Goal: Task Accomplishment & Management: Manage account settings

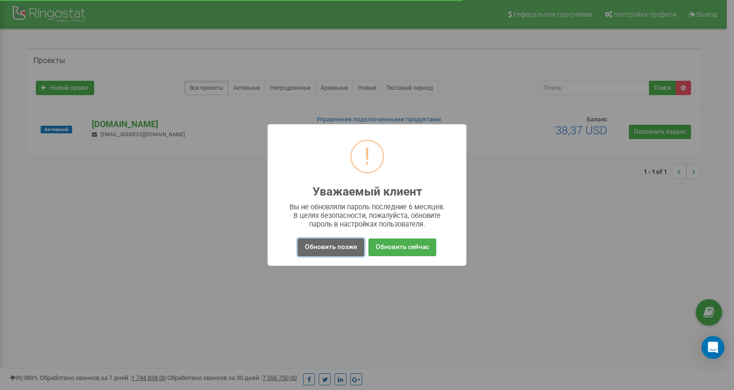
click at [327, 238] on button "Обновить позже" at bounding box center [331, 247] width 66 height 18
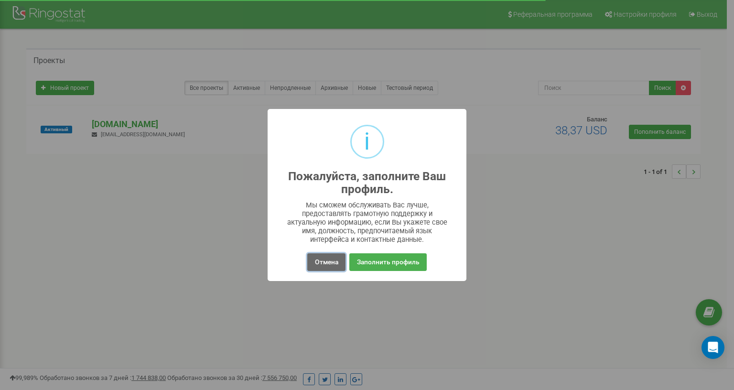
click at [317, 253] on button "Отмена" at bounding box center [326, 262] width 38 height 18
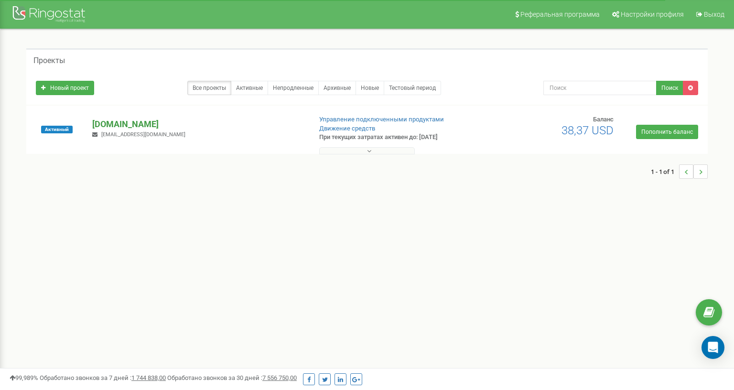
click at [124, 125] on p "[DOMAIN_NAME]" at bounding box center [197, 124] width 211 height 12
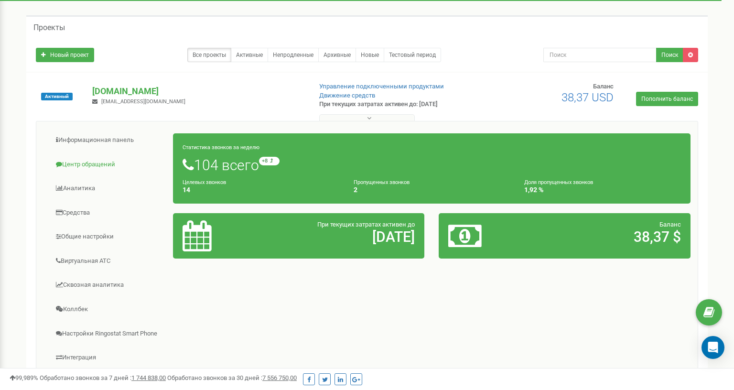
scroll to position [48, 0]
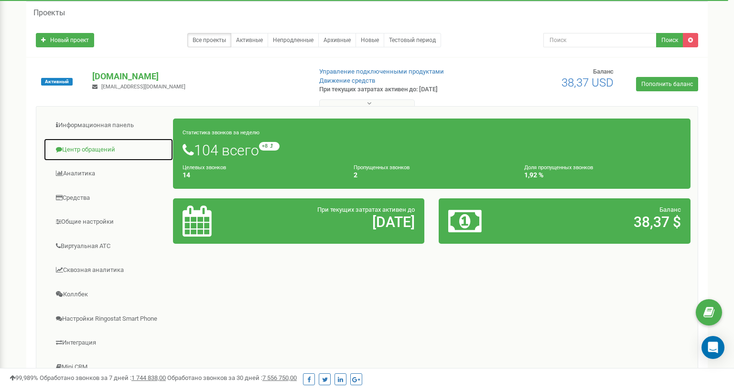
click at [97, 149] on link "Центр обращений" at bounding box center [108, 149] width 130 height 23
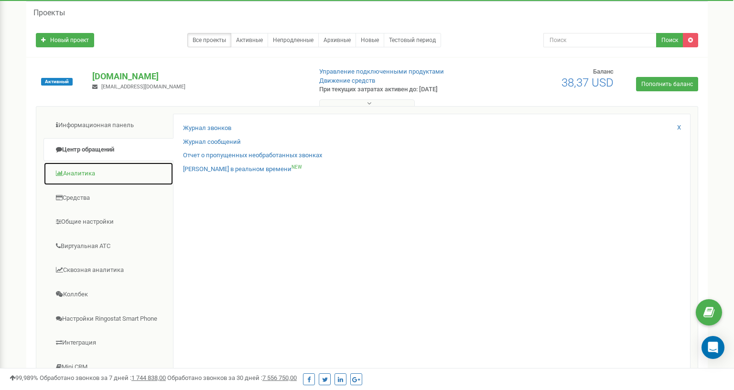
click at [78, 172] on link "Аналитика" at bounding box center [108, 173] width 130 height 23
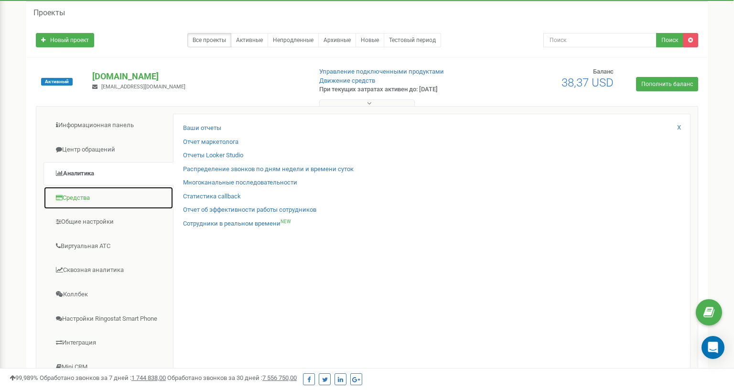
click at [85, 194] on link "Средства" at bounding box center [108, 197] width 130 height 23
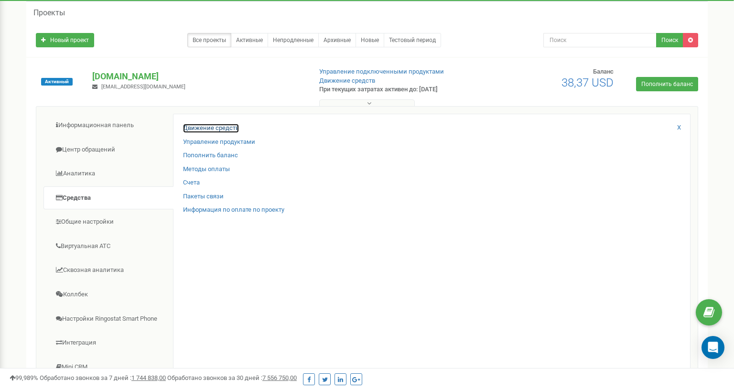
click at [212, 124] on link "Движение средств" at bounding box center [211, 128] width 56 height 9
click at [215, 128] on link "Движение средств" at bounding box center [211, 128] width 56 height 9
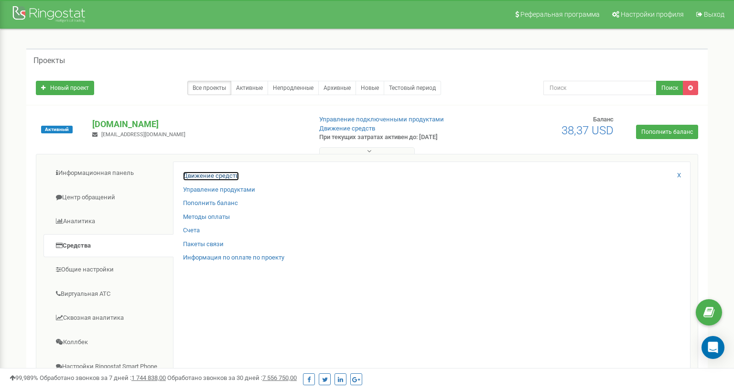
scroll to position [84, 0]
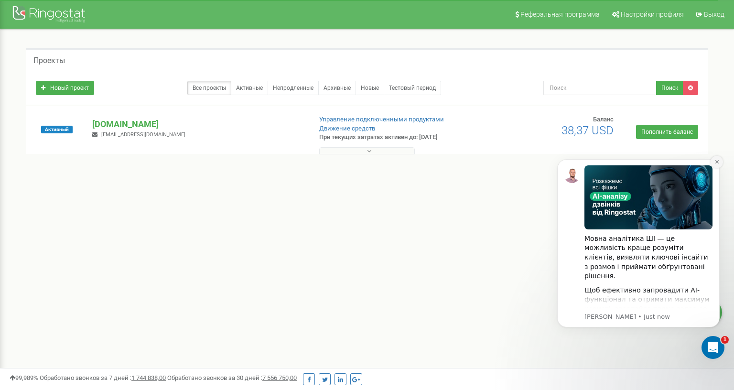
click at [714, 167] on button "Dismiss notification" at bounding box center [716, 162] width 12 height 12
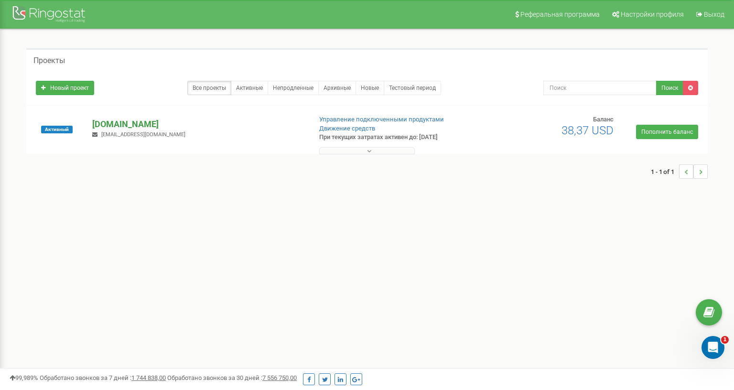
click at [130, 120] on p "[DOMAIN_NAME]" at bounding box center [197, 124] width 211 height 12
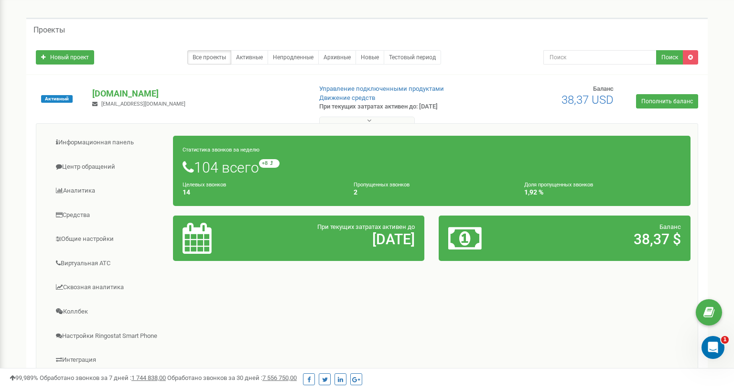
scroll to position [48, 0]
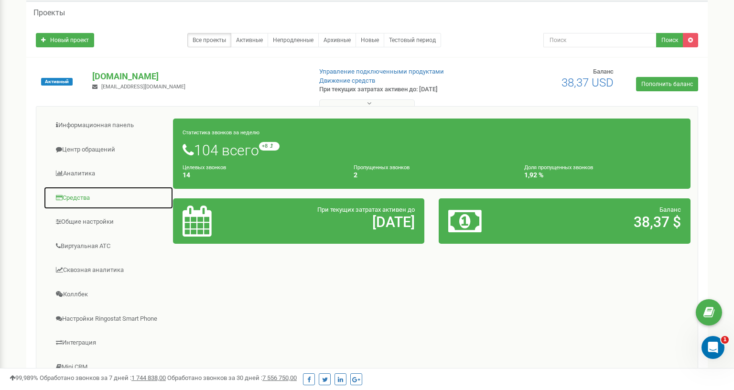
click at [74, 197] on link "Средства" at bounding box center [108, 197] width 130 height 23
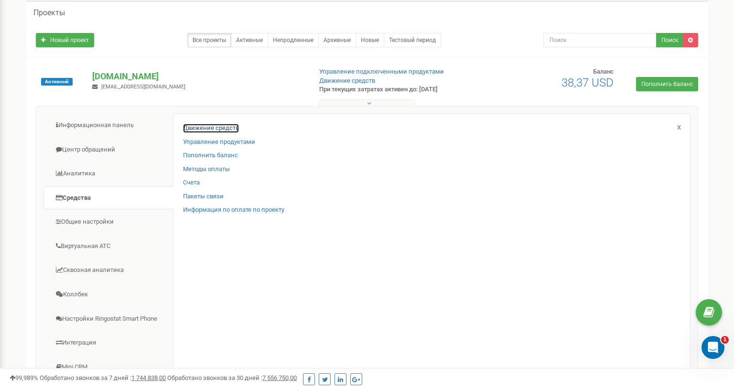
click at [207, 125] on link "Движение средств" at bounding box center [211, 128] width 56 height 9
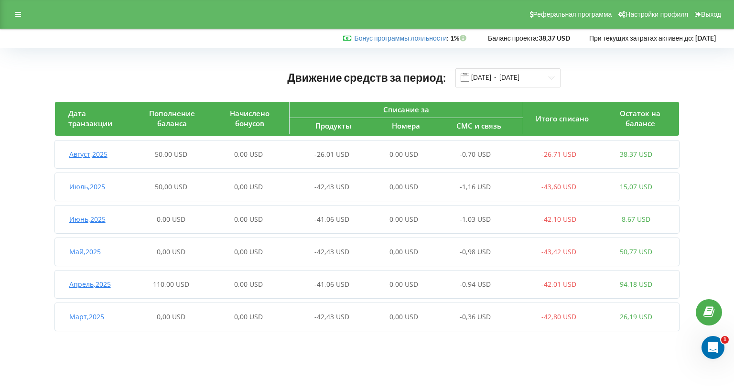
scroll to position [7, 0]
